Goal: Task Accomplishment & Management: Manage account settings

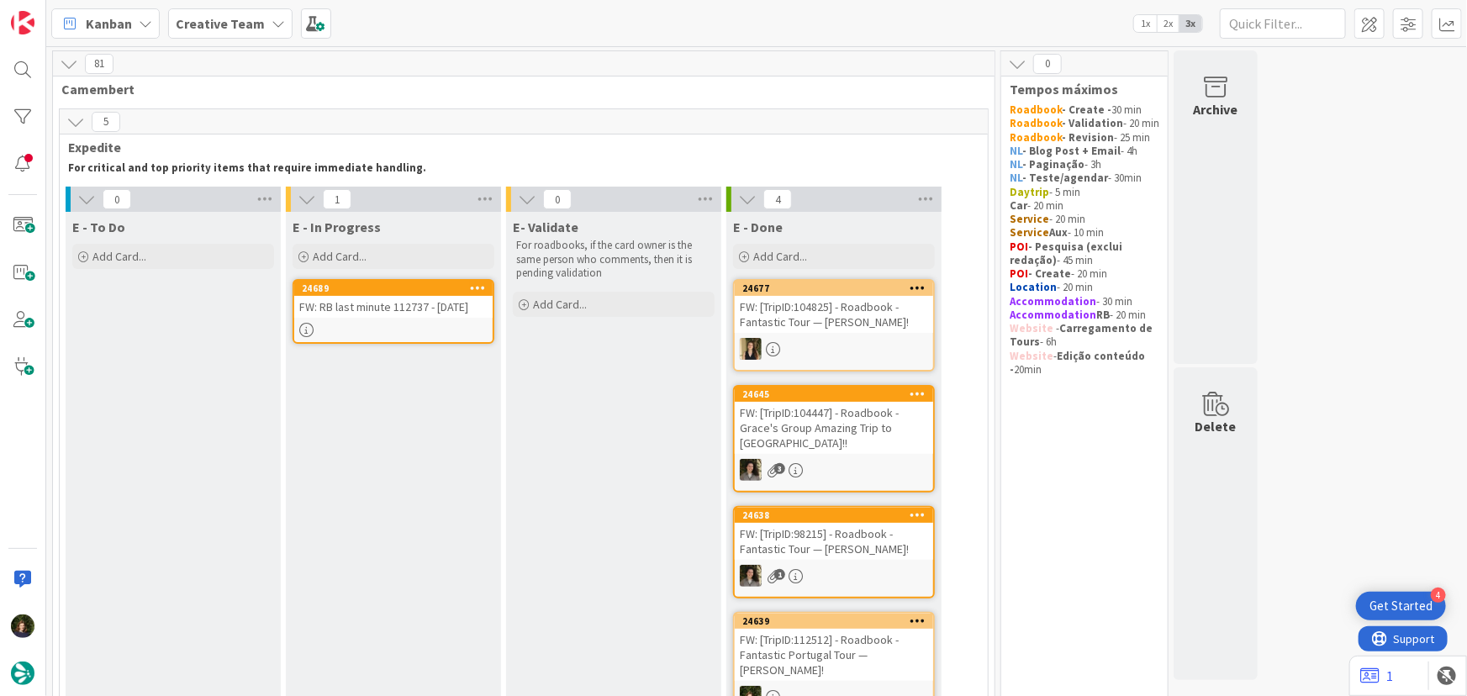
click at [384, 320] on div "24689 FW: RB last minute 112737 - [DATE]" at bounding box center [394, 311] width 202 height 65
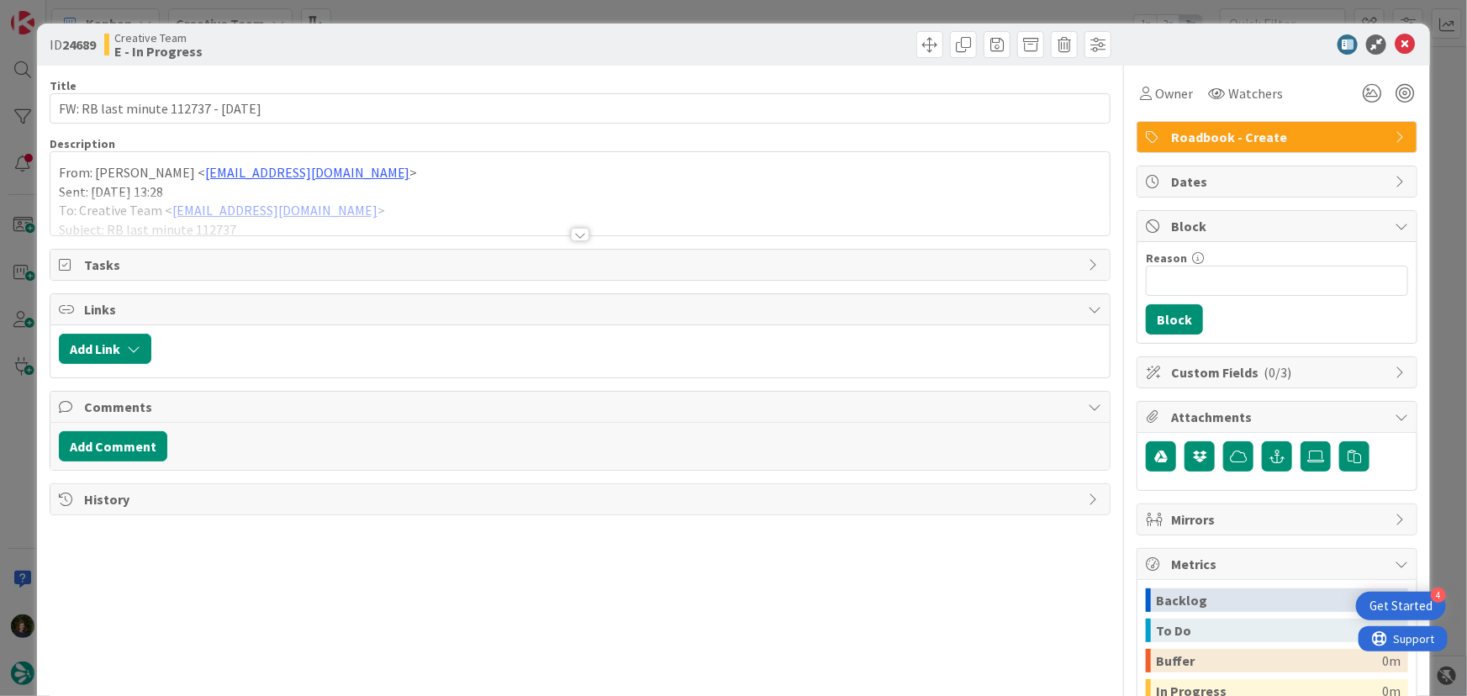
click at [571, 235] on div at bounding box center [580, 234] width 19 height 13
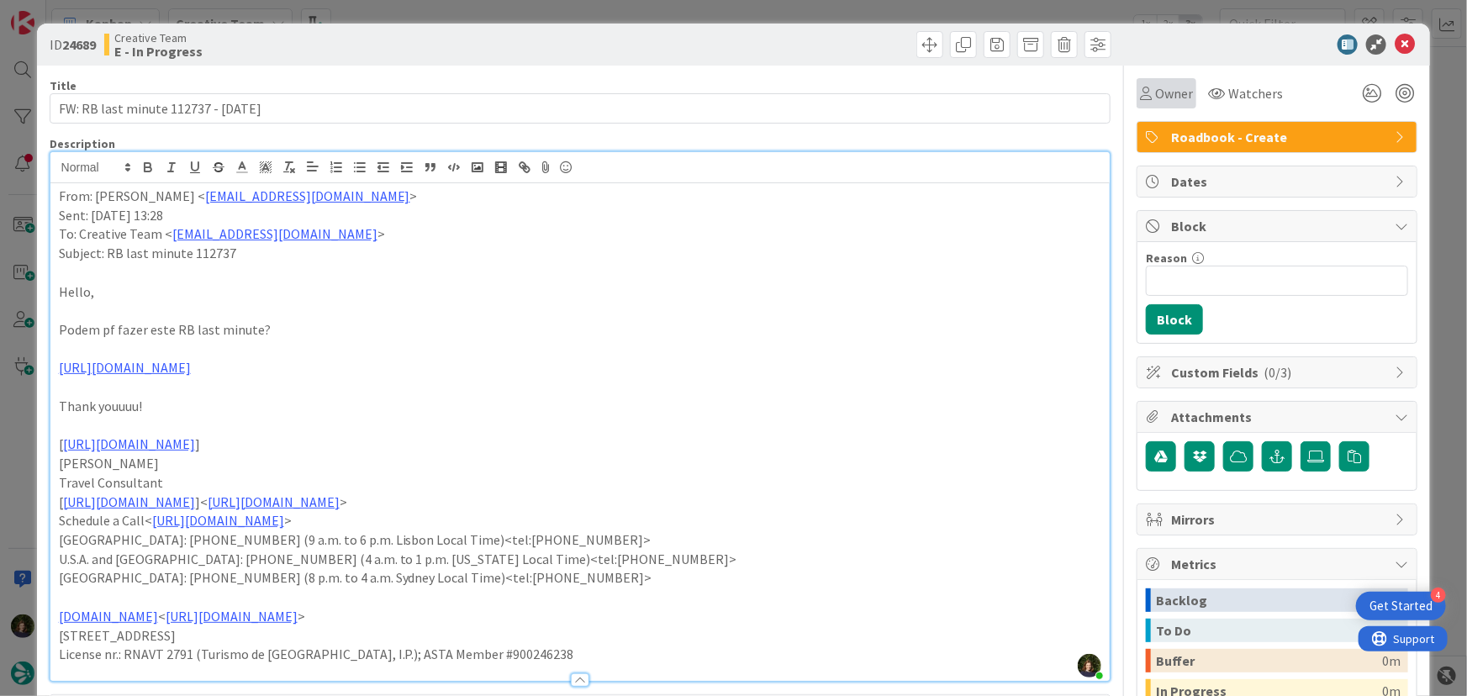
click at [1162, 92] on span "Owner" at bounding box center [1174, 93] width 38 height 20
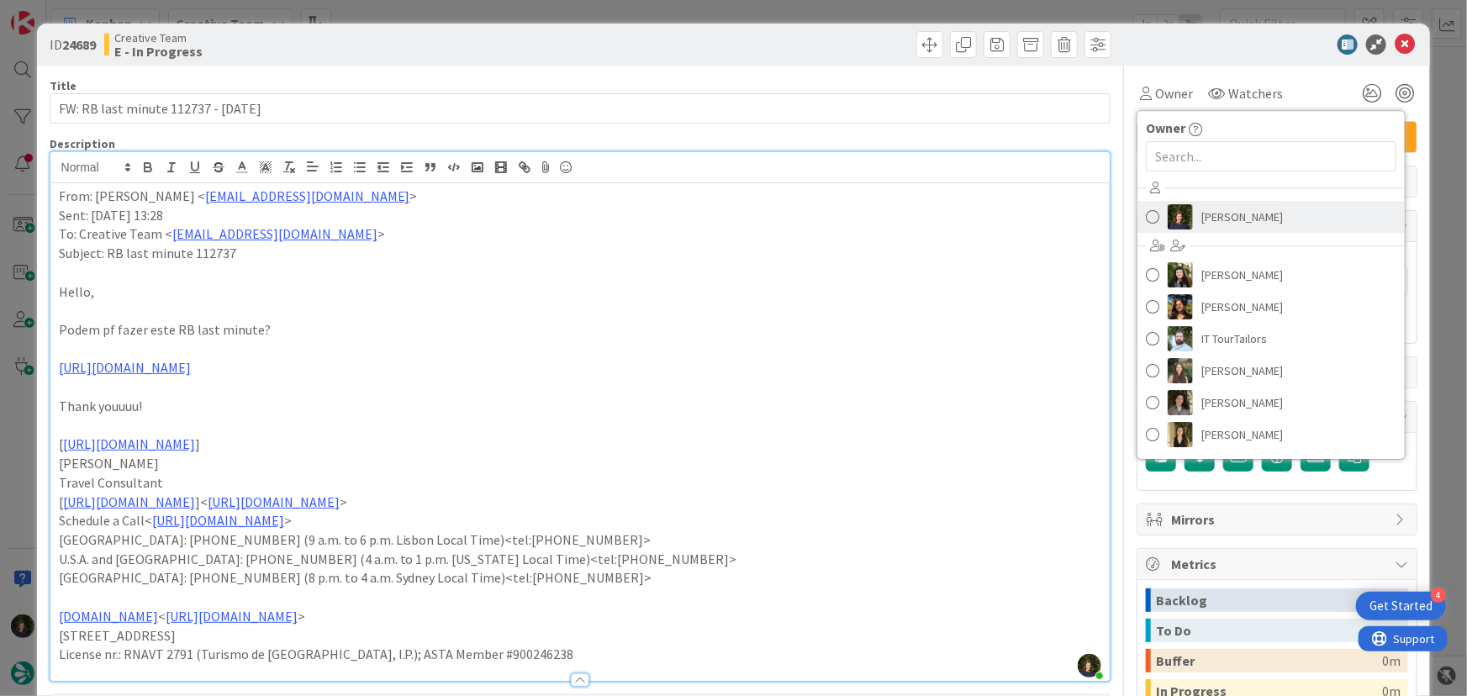
click at [1213, 227] on span "[PERSON_NAME]" at bounding box center [1243, 216] width 82 height 25
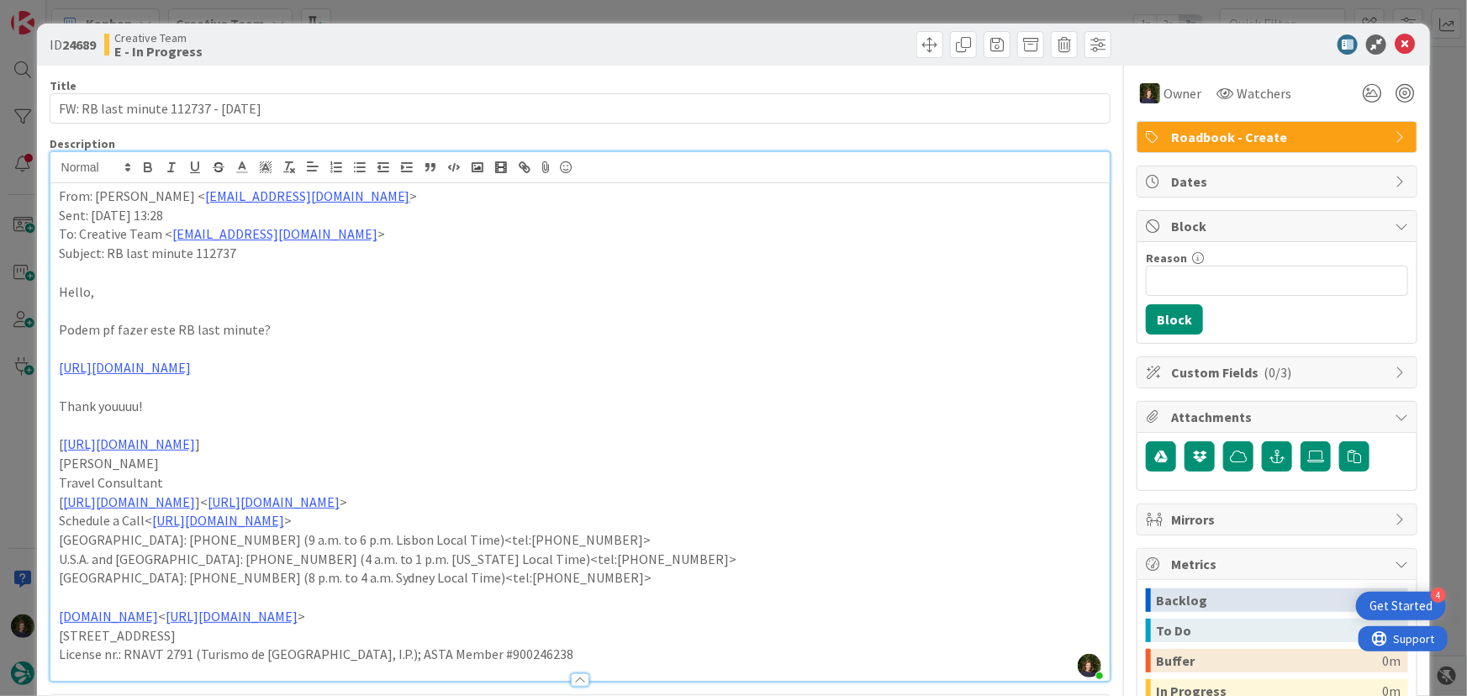
click at [50, 201] on div "From: [PERSON_NAME] < [EMAIL_ADDRESS][DOMAIN_NAME] > Sent: [DATE] 13:28 To: Cre…" at bounding box center [580, 432] width 1060 height 498
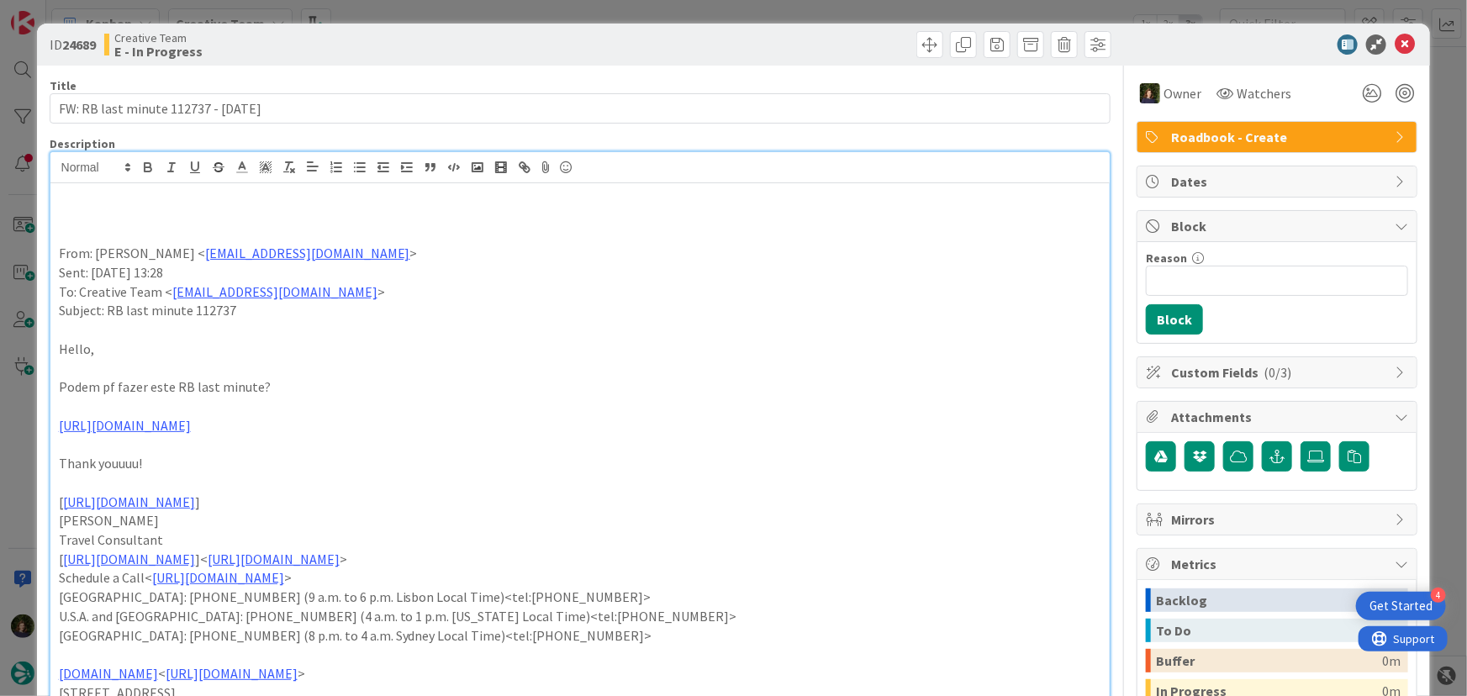
paste div
click at [100, 200] on p "279520 - diz que faltam dados para reservra, mas já há dados dos voos." at bounding box center [581, 196] width 1044 height 19
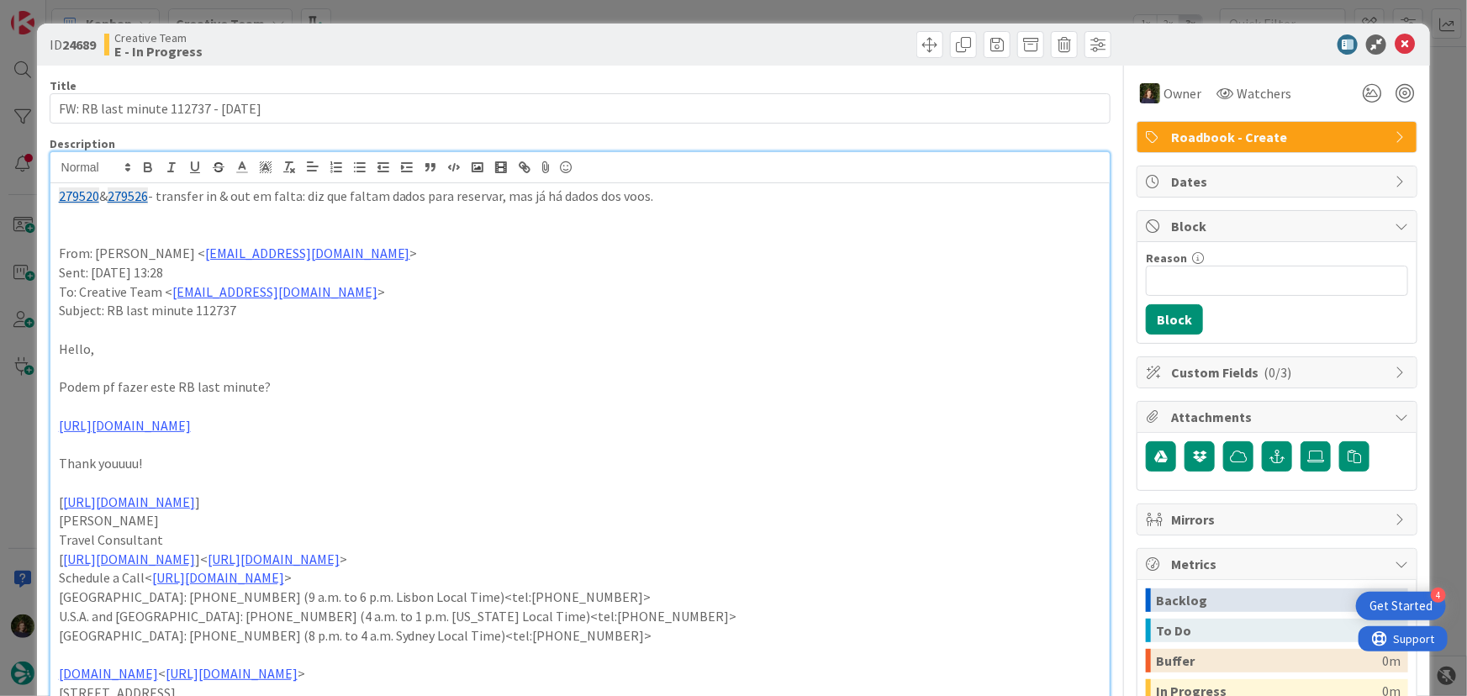
click at [68, 212] on p at bounding box center [581, 215] width 1044 height 19
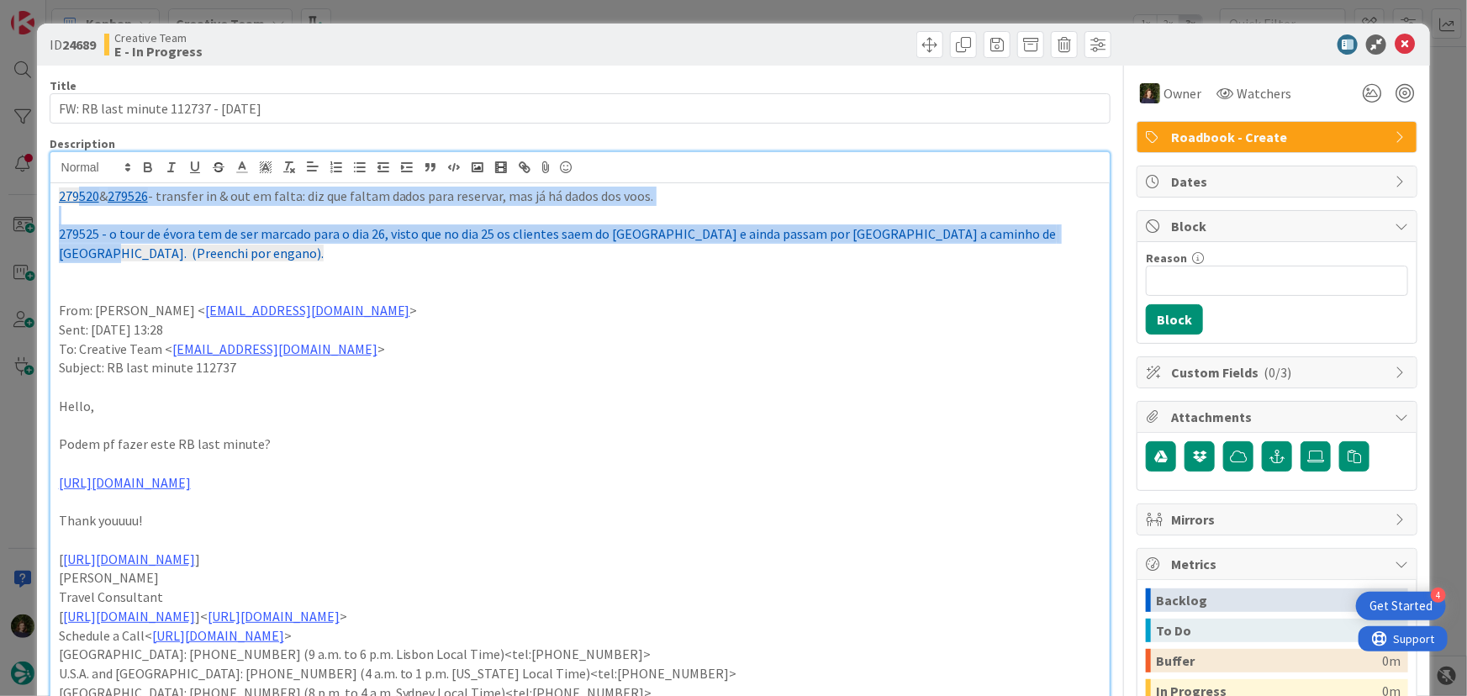
drag, startPoint x: 1058, startPoint y: 232, endPoint x: 53, endPoint y: 202, distance: 1005.4
click at [45, 193] on div "ID 24689 Creative Team E - In Progress Title 34 / 128 FW: RB last minute 112737…" at bounding box center [734, 556] width 1394 height 1065
copy div "279520 & 279526 - transfer in & out em falta: diz que faltam dados para reserva…"
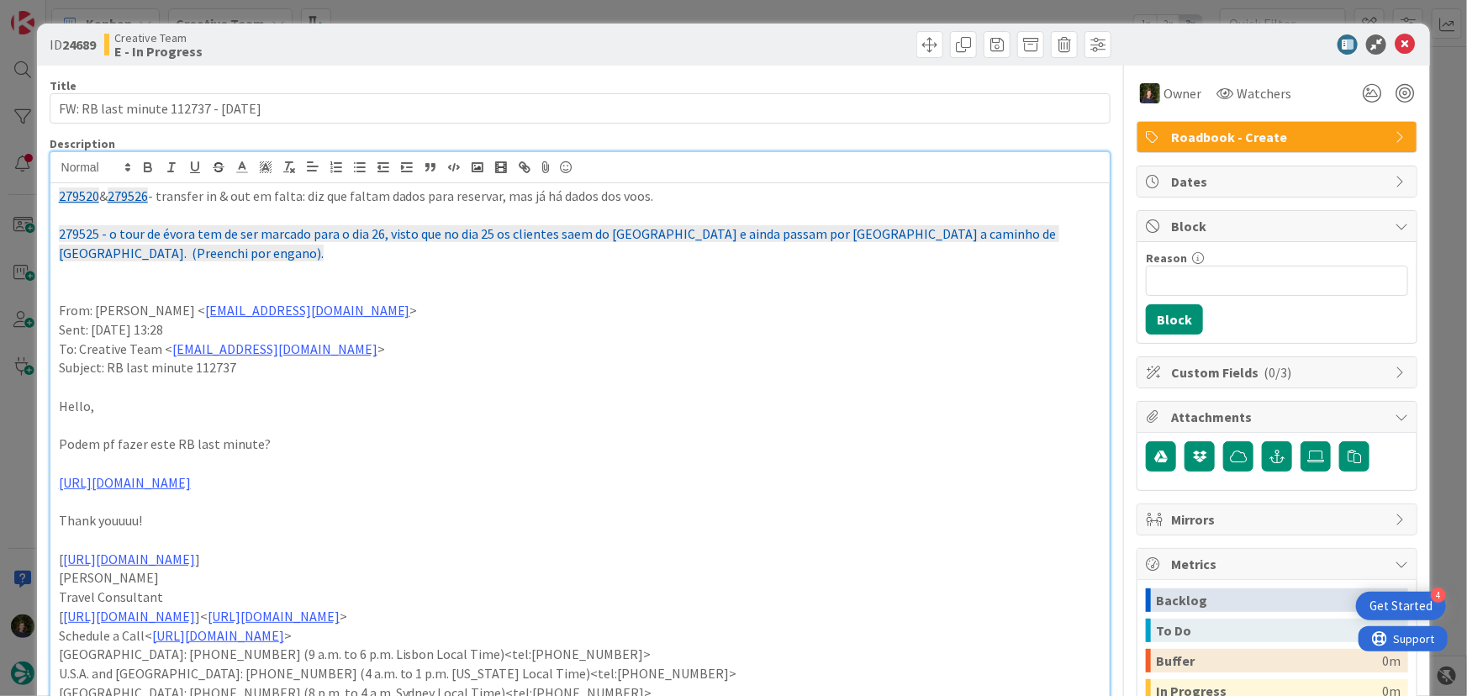
click at [268, 283] on p at bounding box center [581, 292] width 1044 height 19
drag, startPoint x: 57, startPoint y: 235, endPoint x: 88, endPoint y: 236, distance: 31.2
click at [88, 236] on div "279520 & 279526 - transfer in & out em falta: diz que faltam dados para reserva…" at bounding box center [580, 489] width 1060 height 612
click at [1395, 42] on icon at bounding box center [1405, 44] width 20 height 20
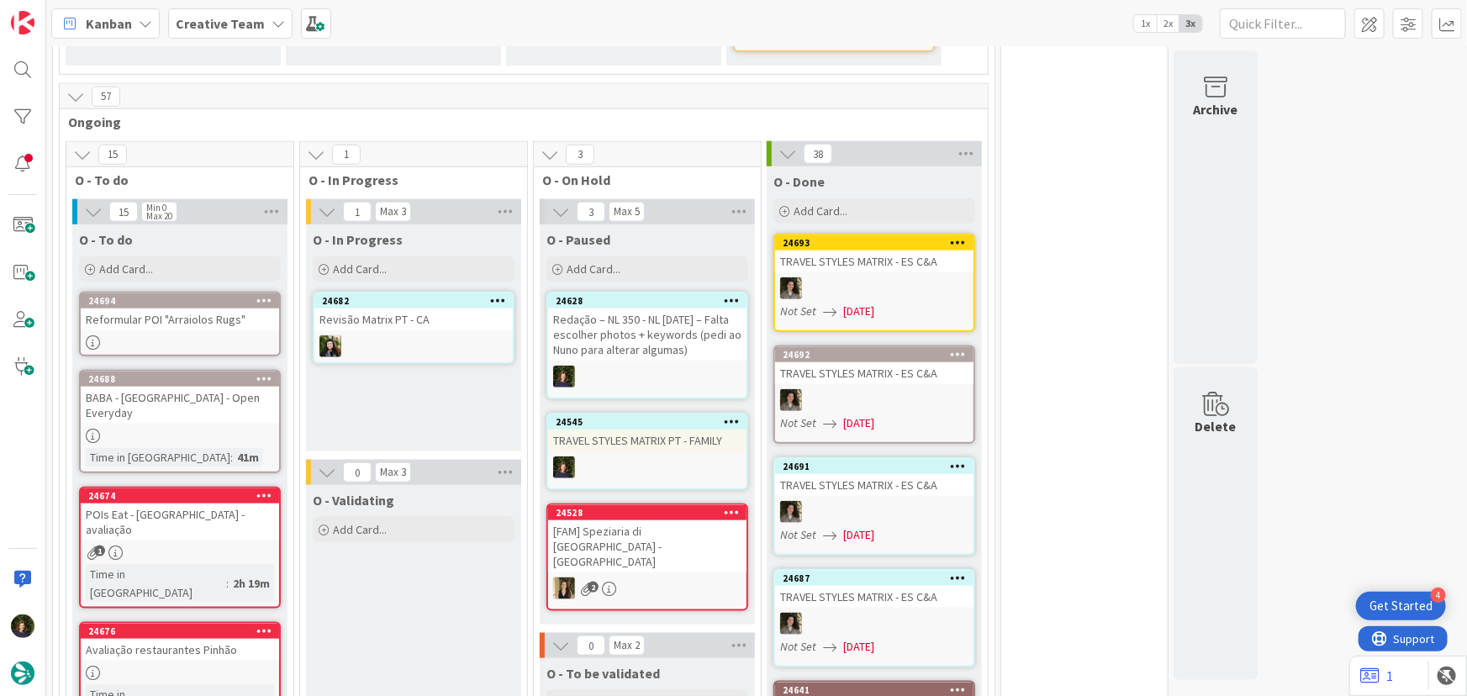
scroll to position [764, 0]
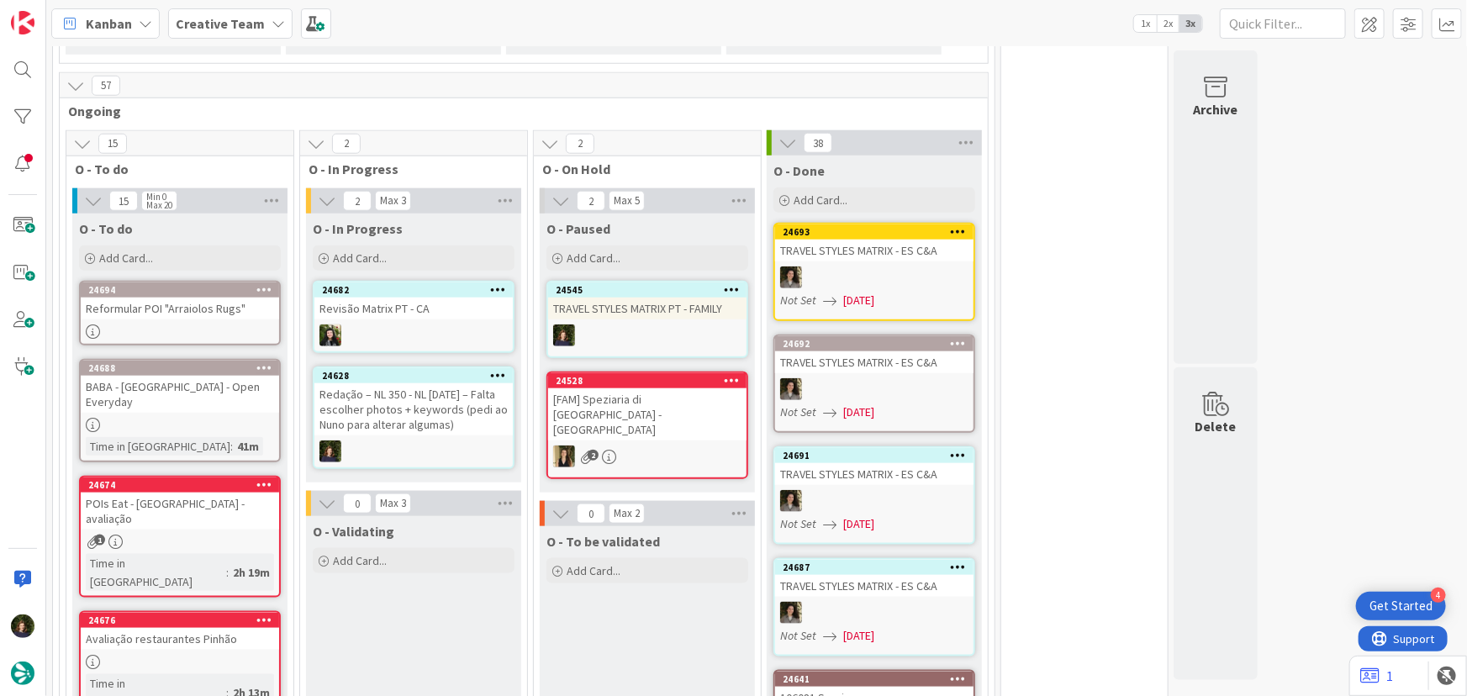
click at [436, 405] on div "Redação – NL 350 - NL [DATE] – Falta escolher photos + keywords (pedi ao Nuno p…" at bounding box center [414, 409] width 198 height 52
